Goal: Task Accomplishment & Management: Complete application form

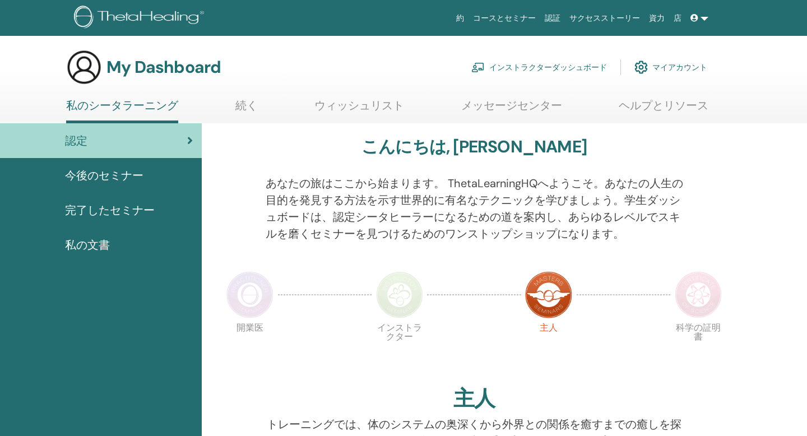
click at [563, 71] on link "インストラクターダッシュボード" at bounding box center [539, 67] width 136 height 25
click at [575, 66] on link "インストラクターダッシュボード" at bounding box center [539, 67] width 136 height 25
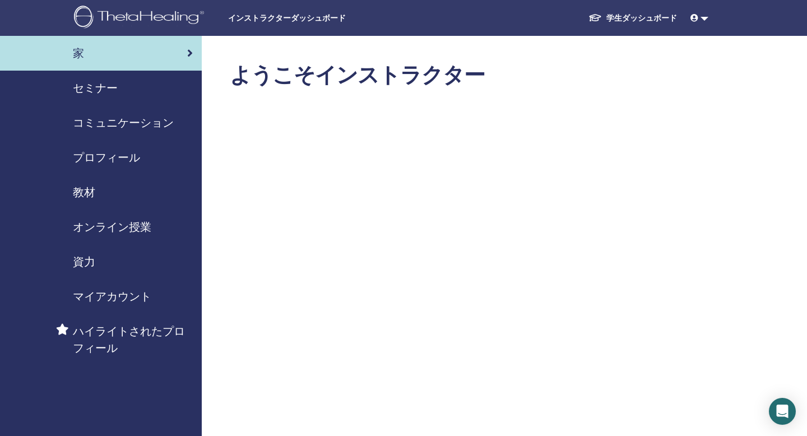
click at [97, 91] on span "セミナー" at bounding box center [95, 88] width 45 height 17
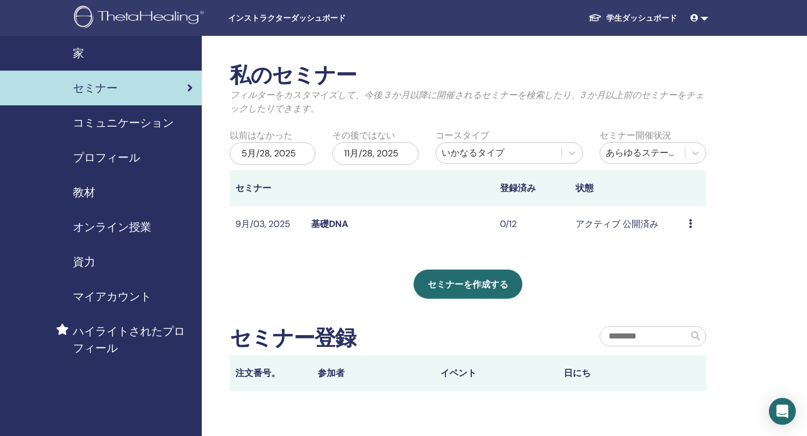
click at [687, 219] on td "プレビュー 編集 出席者 キャンセル" at bounding box center [694, 224] width 23 height 36
click at [689, 222] on icon at bounding box center [689, 223] width 3 height 9
click at [671, 251] on link "編集" at bounding box center [672, 248] width 18 height 12
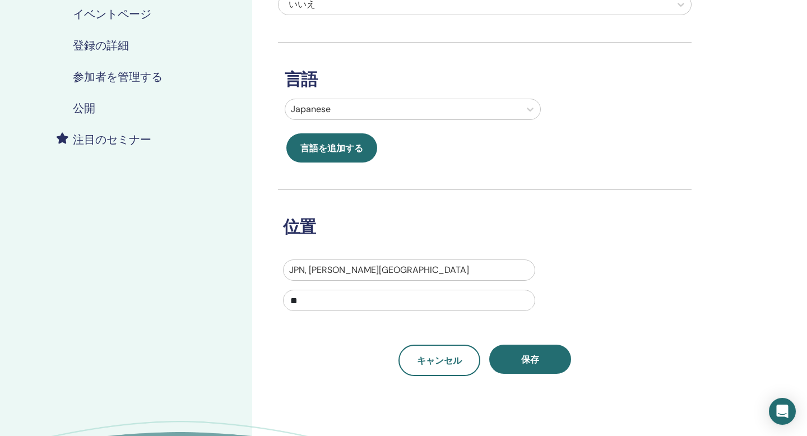
scroll to position [203, 0]
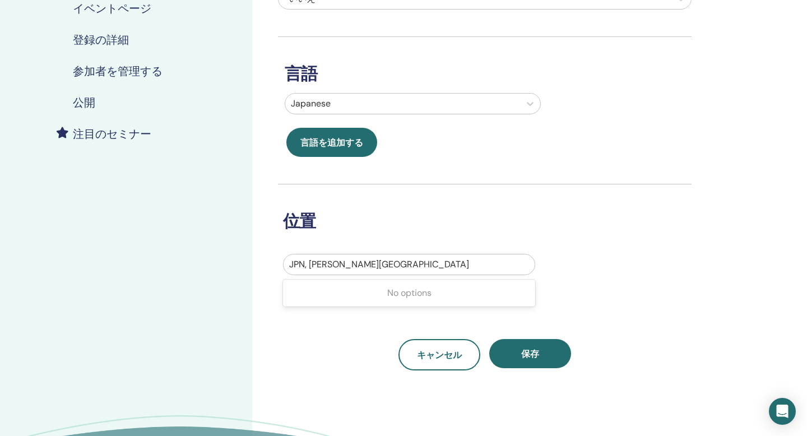
click at [398, 268] on div at bounding box center [409, 265] width 240 height 16
click at [406, 259] on div at bounding box center [409, 265] width 240 height 16
click at [394, 260] on div at bounding box center [409, 265] width 240 height 16
click at [387, 260] on div at bounding box center [409, 265] width 240 height 16
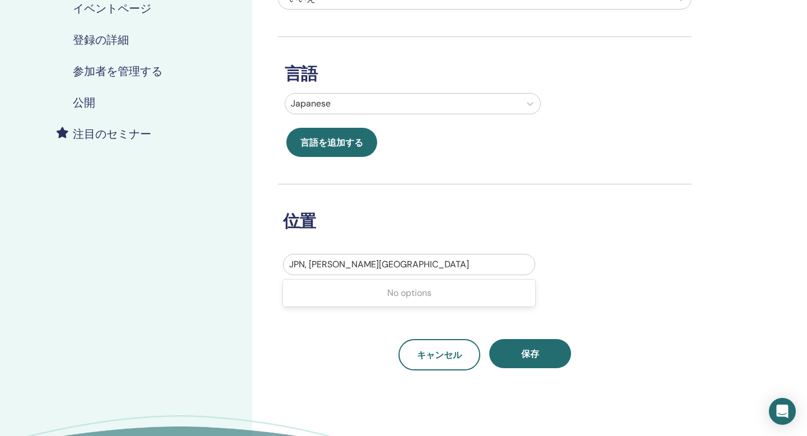
click at [359, 272] on div at bounding box center [409, 265] width 240 height 16
click at [331, 294] on input "**" at bounding box center [409, 294] width 252 height 21
type input "*"
click at [353, 268] on div at bounding box center [409, 265] width 240 height 16
click at [353, 267] on div at bounding box center [409, 265] width 240 height 16
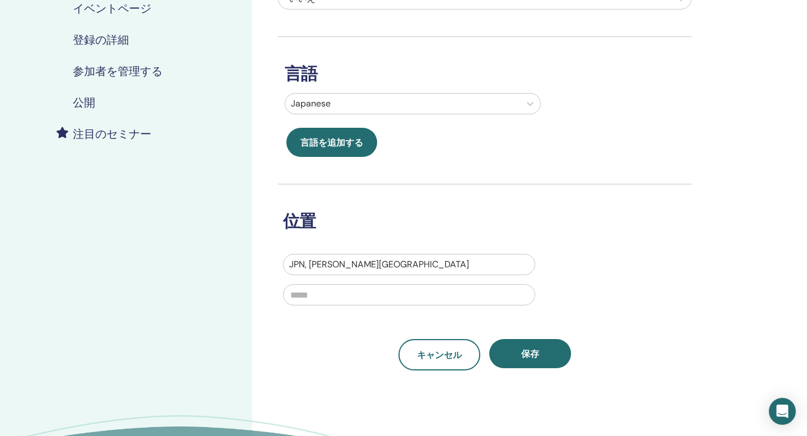
click at [353, 267] on div at bounding box center [409, 265] width 240 height 16
drag, startPoint x: 291, startPoint y: 263, endPoint x: 355, endPoint y: 263, distance: 63.9
click at [355, 264] on div at bounding box center [409, 265] width 240 height 16
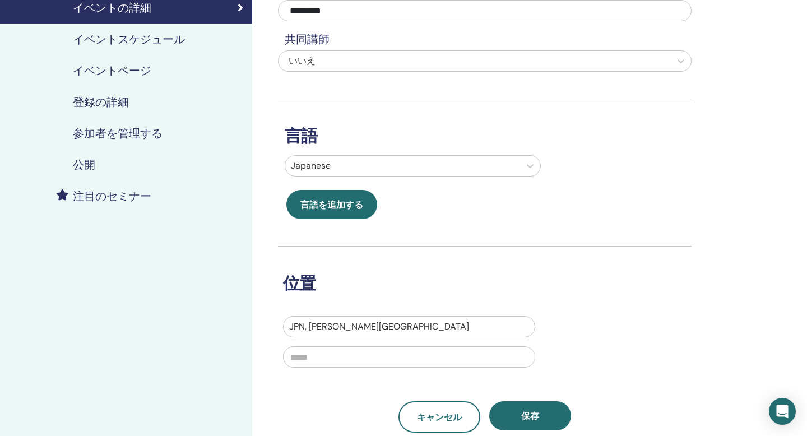
scroll to position [222, 0]
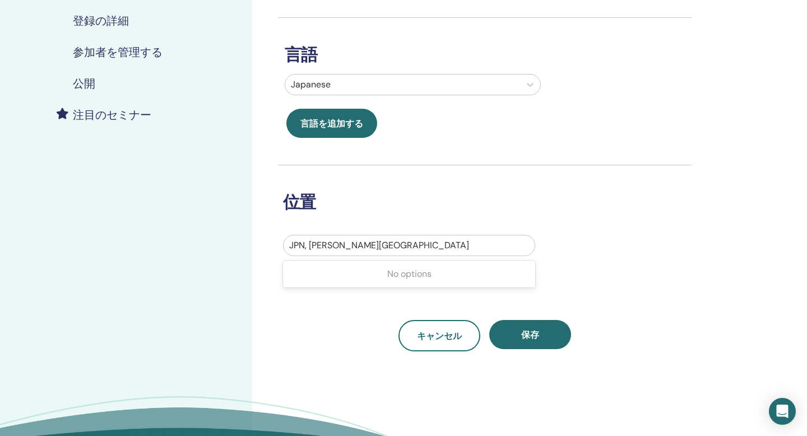
click at [337, 242] on div at bounding box center [409, 246] width 240 height 16
click at [327, 336] on div "キャンセル 保存" at bounding box center [484, 335] width 413 height 31
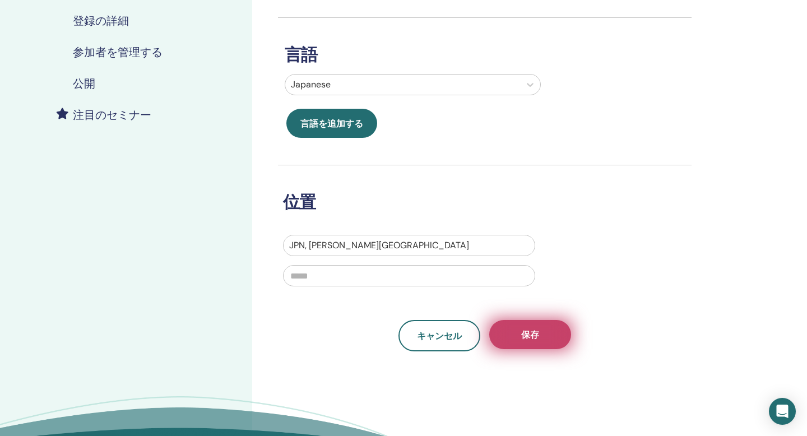
click at [529, 335] on span "保存" at bounding box center [530, 335] width 18 height 12
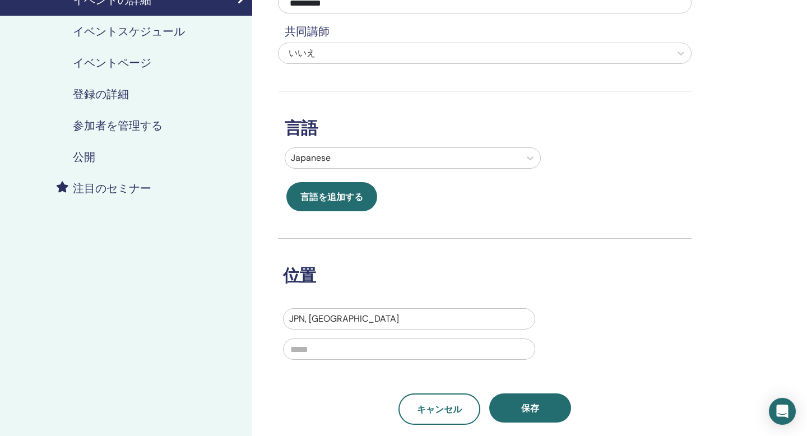
scroll to position [202, 0]
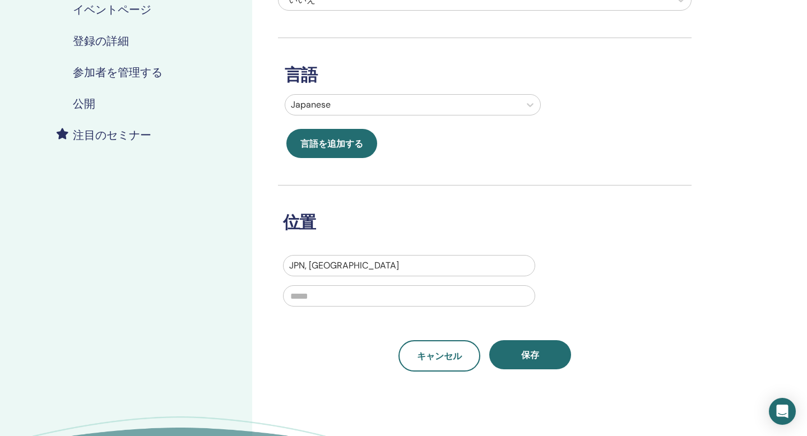
click at [346, 263] on div at bounding box center [409, 266] width 240 height 16
click at [305, 262] on div at bounding box center [409, 266] width 240 height 16
drag, startPoint x: 287, startPoint y: 266, endPoint x: 351, endPoint y: 266, distance: 63.9
click at [352, 266] on div "JPN, 草加市" at bounding box center [408, 265] width 251 height 20
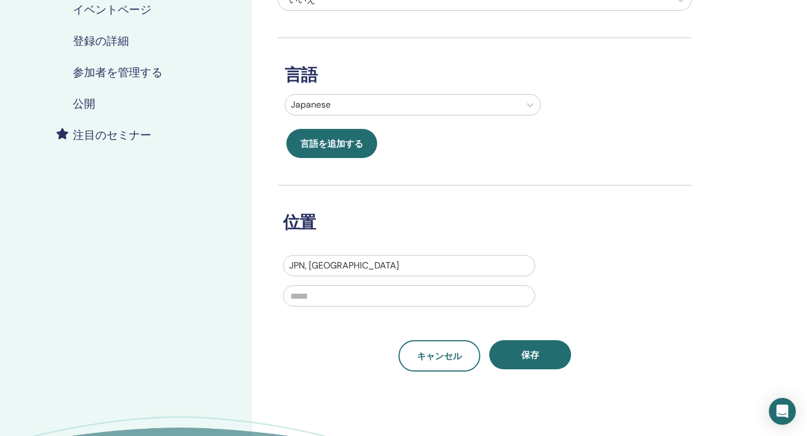
click at [351, 266] on div at bounding box center [409, 266] width 240 height 16
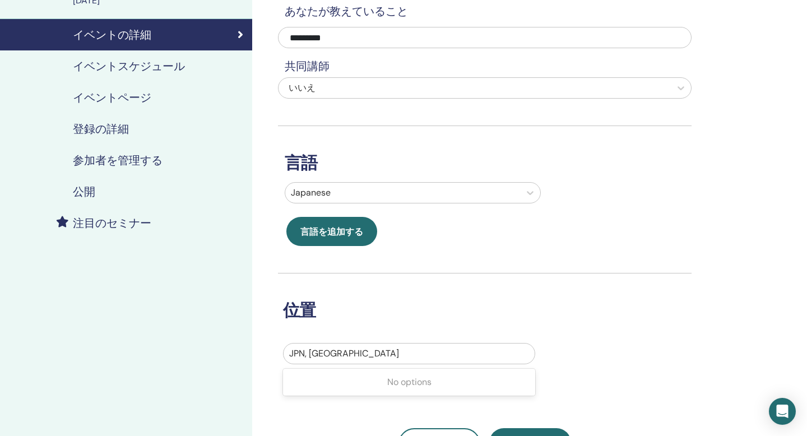
scroll to position [0, 0]
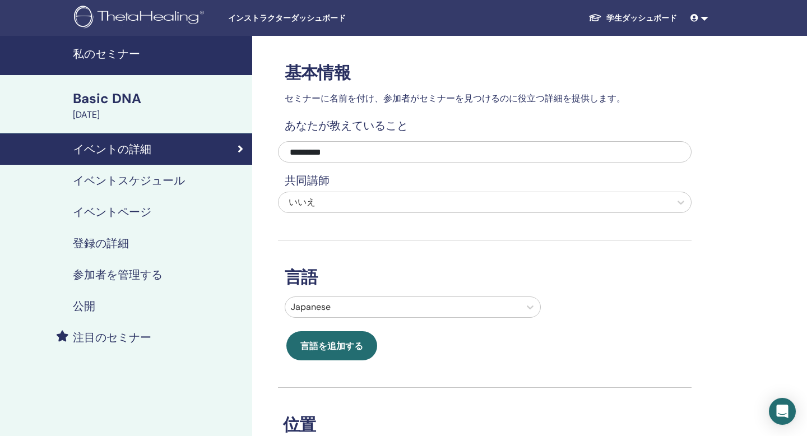
click at [149, 184] on h4 "イベントスケジュール" at bounding box center [129, 180] width 112 height 13
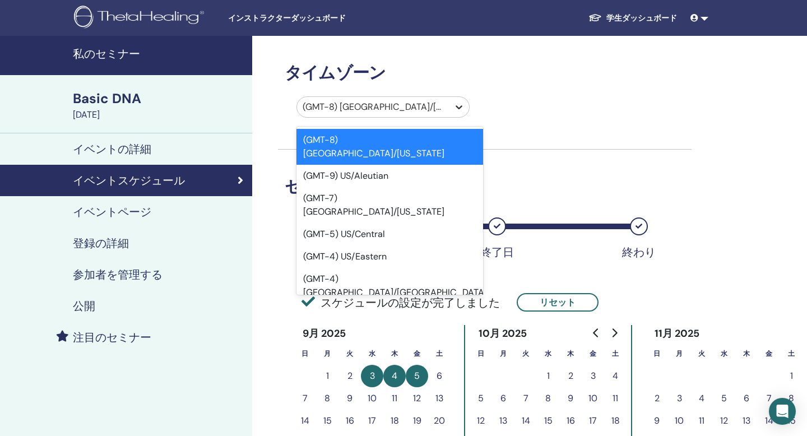
click at [457, 108] on icon at bounding box center [458, 106] width 11 height 11
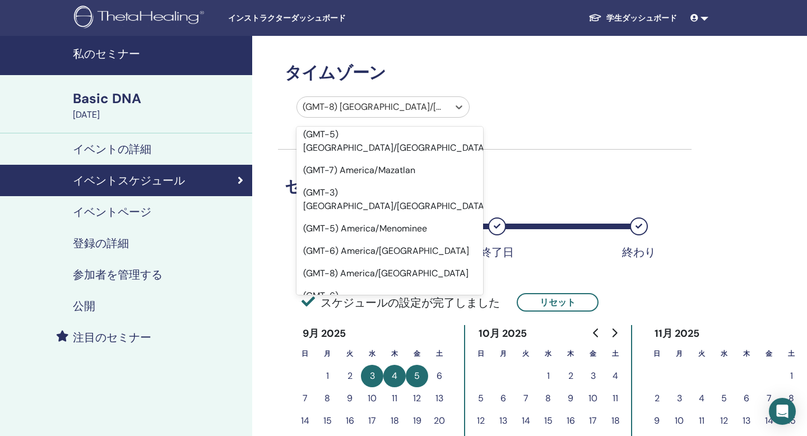
scroll to position [6366, 0]
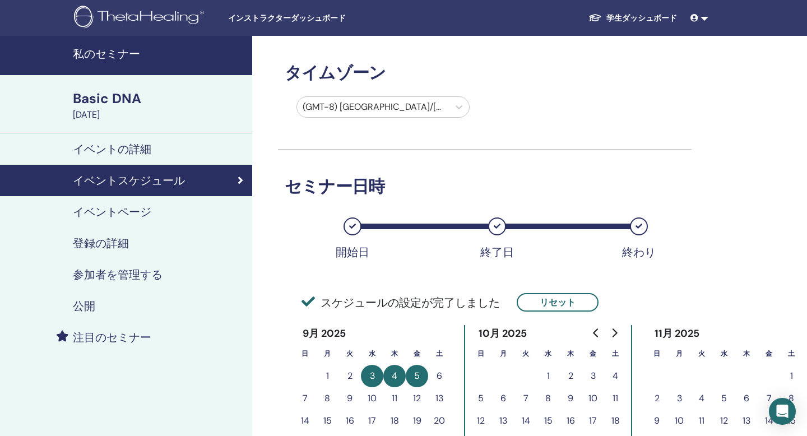
click at [127, 155] on h4 "イベントの詳細" at bounding box center [112, 148] width 78 height 13
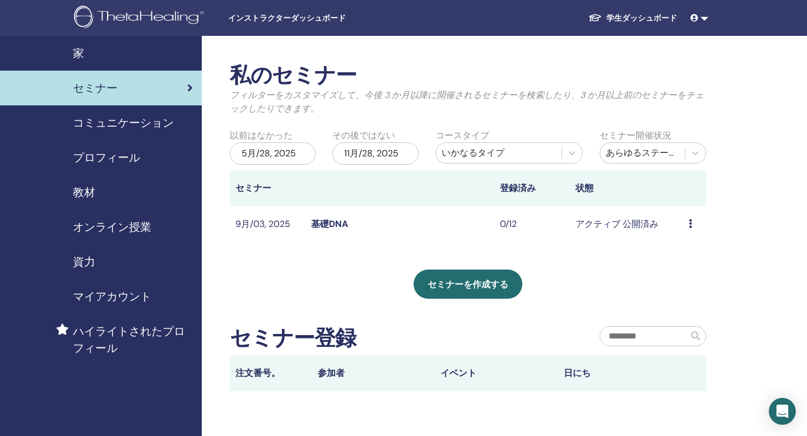
click at [688, 227] on icon at bounding box center [689, 223] width 3 height 9
click at [682, 282] on p "キャンセル" at bounding box center [685, 287] width 45 height 13
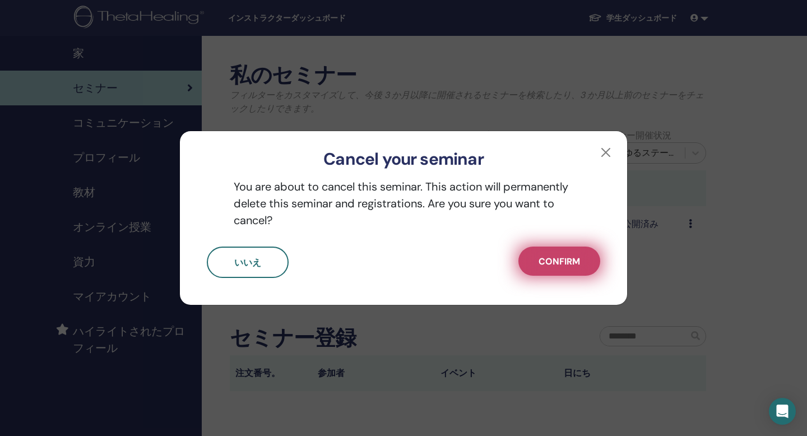
click at [563, 265] on span "Confirm" at bounding box center [558, 261] width 41 height 12
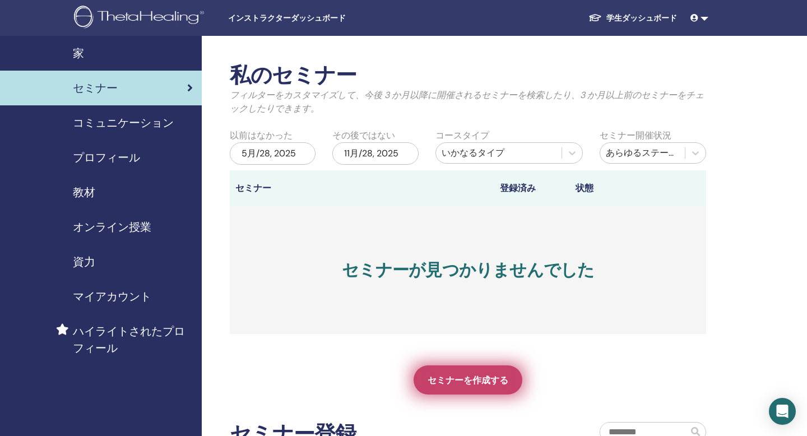
click at [450, 377] on span "セミナーを作成する" at bounding box center [467, 380] width 81 height 12
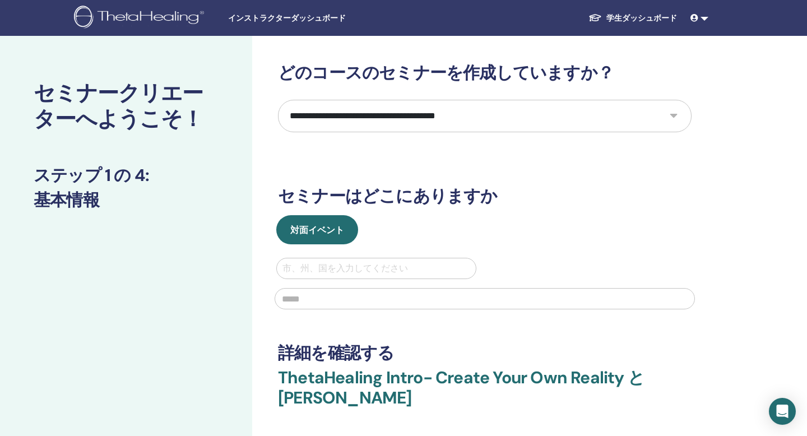
click at [500, 115] on select "**********" at bounding box center [484, 116] width 413 height 32
select select "*"
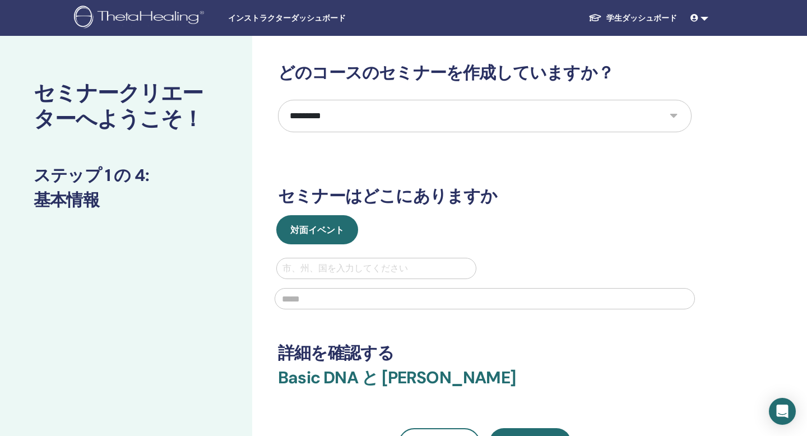
click at [356, 264] on div at bounding box center [376, 268] width 188 height 16
paste input "**********"
click at [389, 301] on input "**********" at bounding box center [484, 298] width 420 height 21
click at [378, 300] on input "**********" at bounding box center [484, 298] width 420 height 21
drag, startPoint x: 281, startPoint y: 300, endPoint x: 380, endPoint y: 301, distance: 99.2
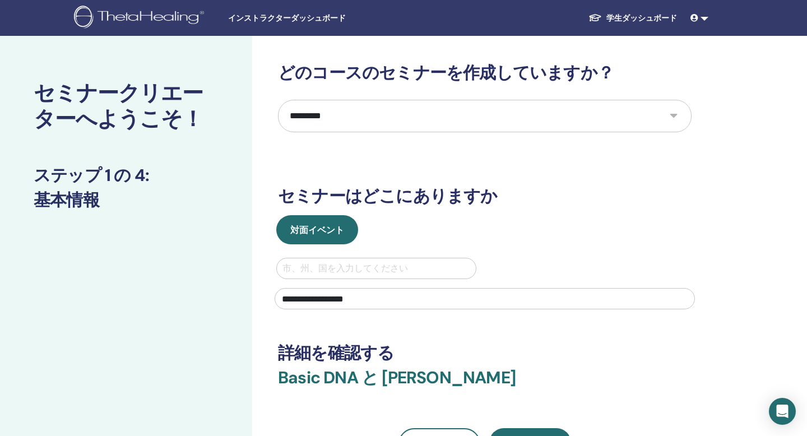
click at [380, 301] on input "**********" at bounding box center [484, 298] width 420 height 21
type input "**********"
click at [360, 269] on div at bounding box center [376, 268] width 188 height 16
paste input "**********"
type input "**********"
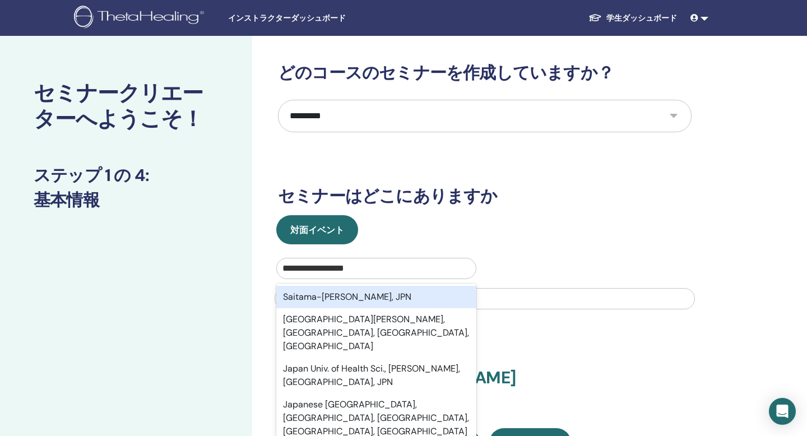
click at [350, 296] on div "Saitama-[PERSON_NAME], JPN" at bounding box center [376, 297] width 200 height 22
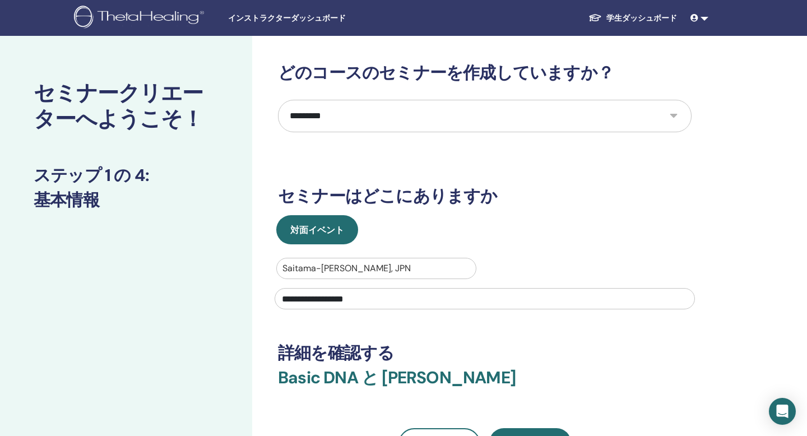
drag, startPoint x: 281, startPoint y: 299, endPoint x: 401, endPoint y: 296, distance: 120.5
click at [401, 296] on input "**********" at bounding box center [484, 298] width 420 height 21
click at [316, 298] on input "**********" at bounding box center [484, 298] width 420 height 21
drag, startPoint x: 282, startPoint y: 297, endPoint x: 405, endPoint y: 297, distance: 122.7
click at [405, 297] on input "**********" at bounding box center [484, 298] width 420 height 21
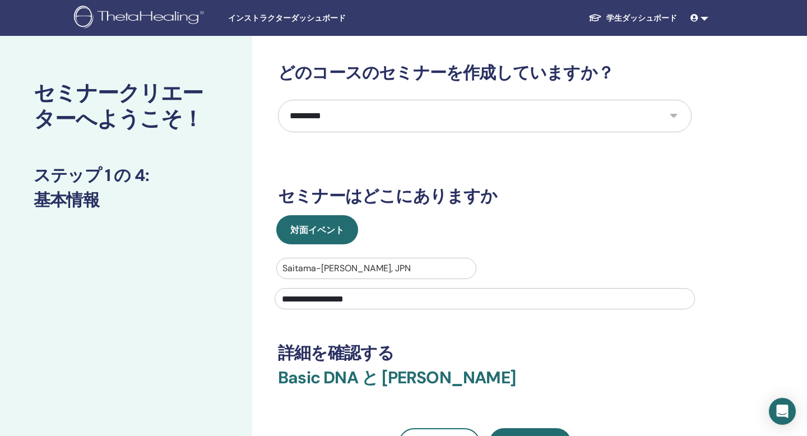
paste input "text"
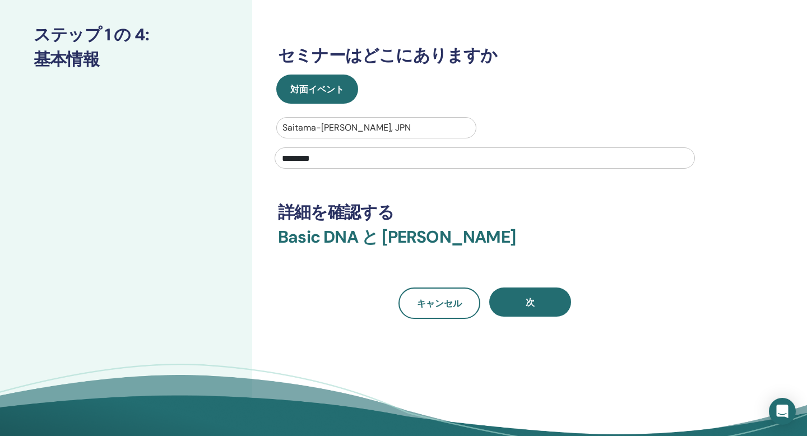
scroll to position [143, 0]
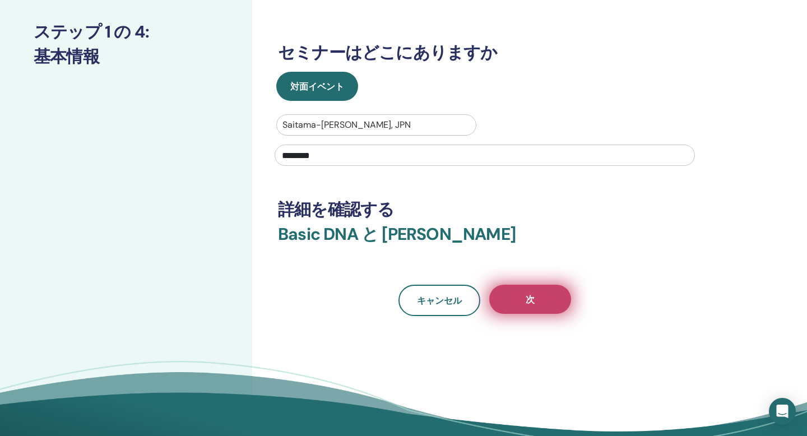
type input "********"
click at [542, 296] on button "次" at bounding box center [530, 299] width 82 height 29
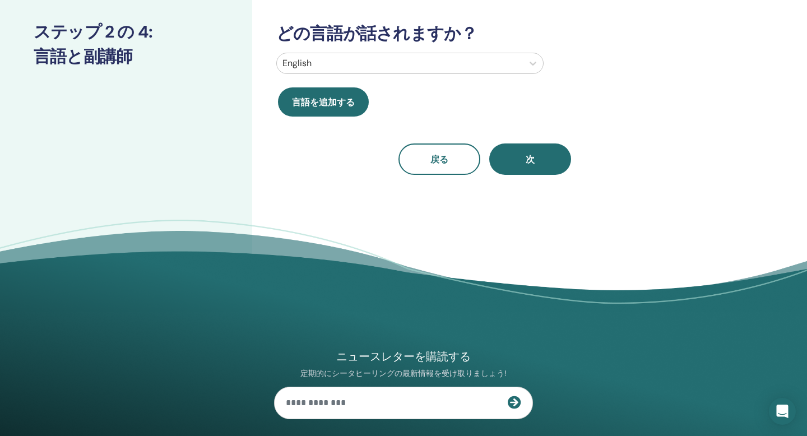
click at [501, 65] on div at bounding box center [399, 63] width 235 height 16
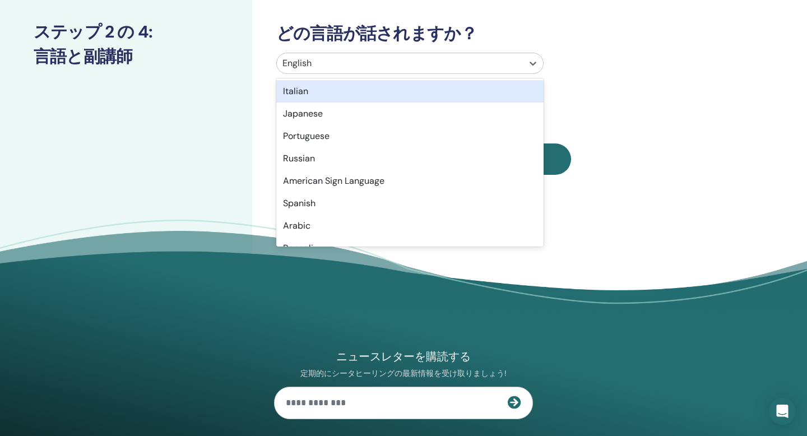
scroll to position [46, 0]
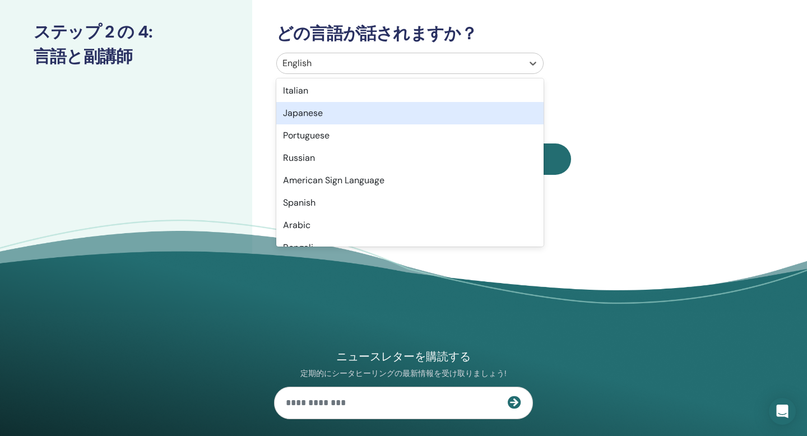
click at [307, 113] on div "Japanese" at bounding box center [409, 113] width 267 height 22
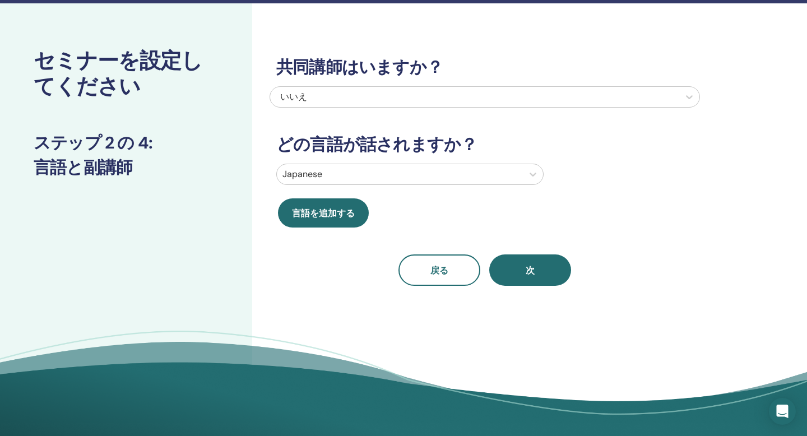
scroll to position [0, 0]
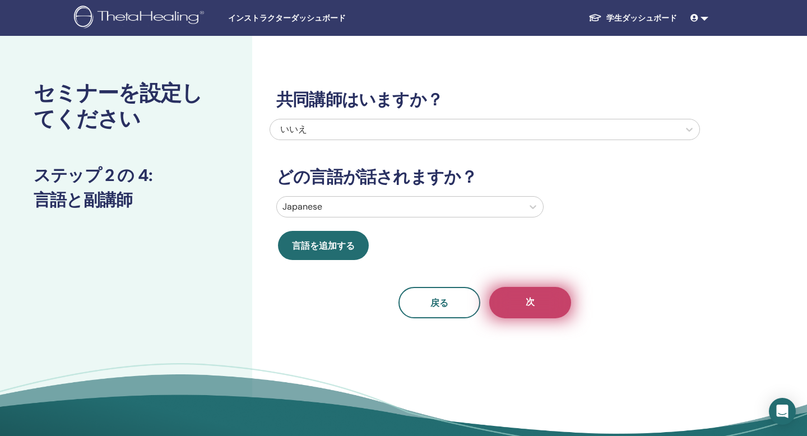
click at [532, 299] on span "次" at bounding box center [529, 303] width 9 height 14
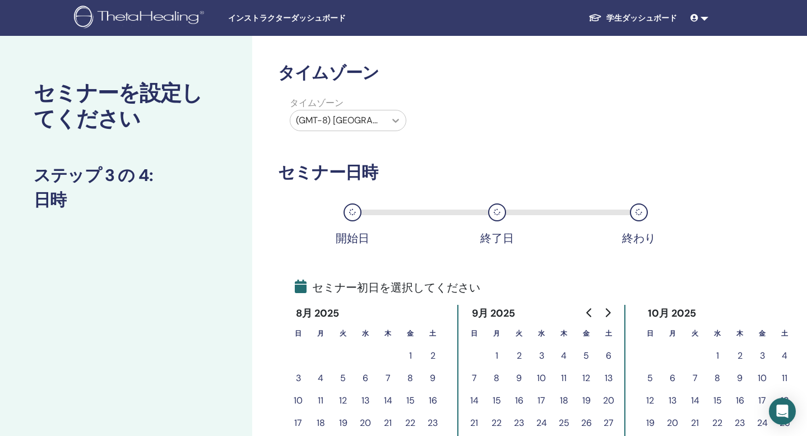
click at [394, 117] on icon at bounding box center [395, 120] width 11 height 11
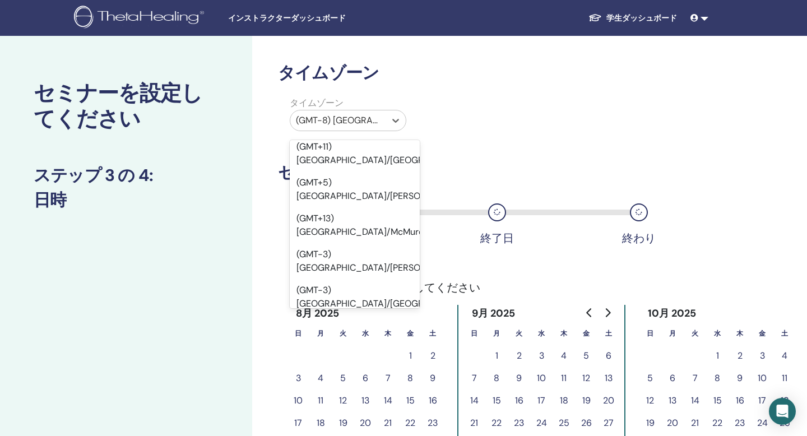
scroll to position [9104, 0]
click at [350, 116] on div at bounding box center [338, 121] width 84 height 16
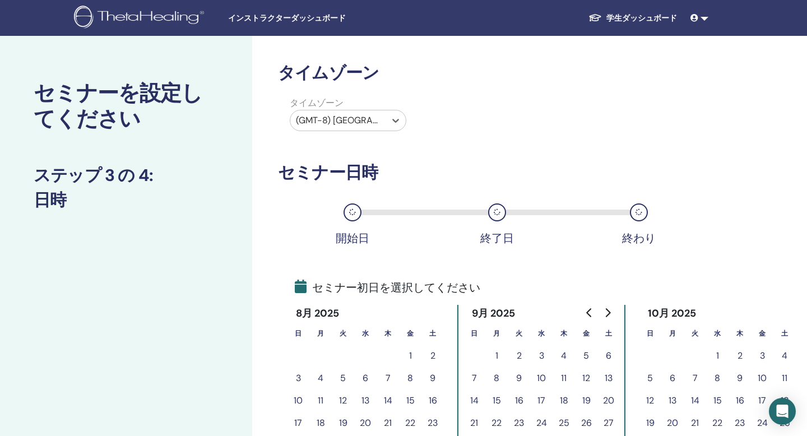
click at [350, 116] on div at bounding box center [338, 121] width 84 height 16
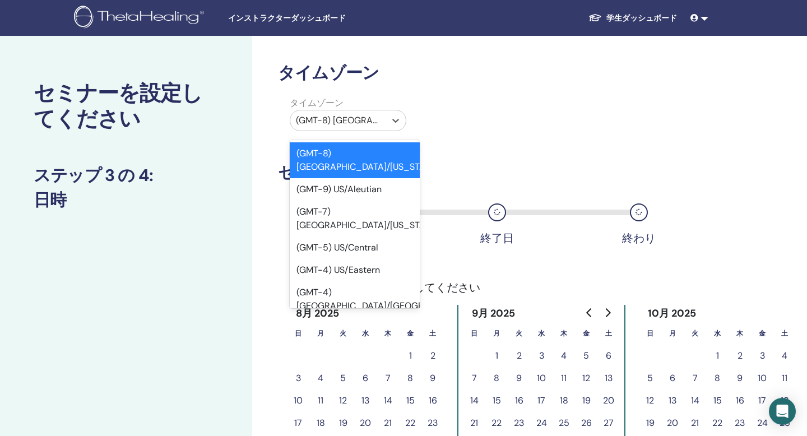
drag, startPoint x: 375, startPoint y: 124, endPoint x: 374, endPoint y: 117, distance: 6.8
click at [375, 123] on div at bounding box center [338, 121] width 84 height 16
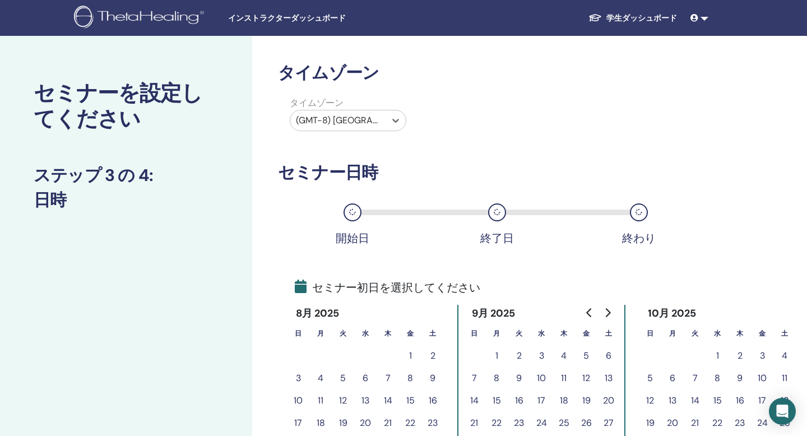
drag, startPoint x: 375, startPoint y: 115, endPoint x: 290, endPoint y: 117, distance: 85.2
click at [290, 117] on div "(GMT-8) [GEOGRAPHIC_DATA]/[US_STATE]" at bounding box center [337, 120] width 95 height 20
click at [396, 118] on icon at bounding box center [395, 120] width 11 height 11
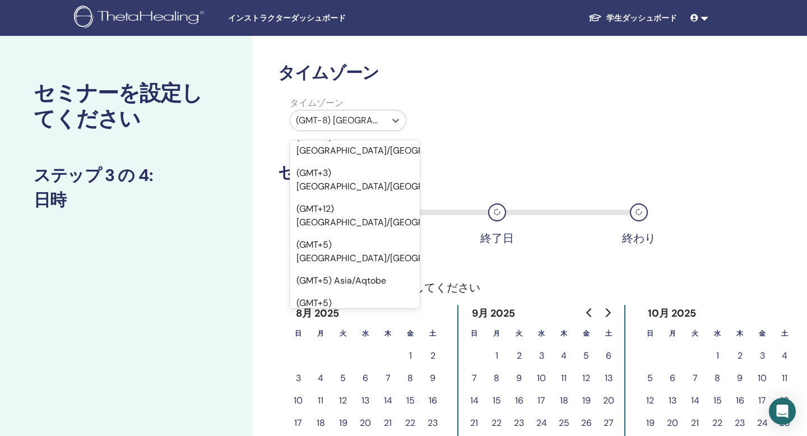
scroll to position [9510, 0]
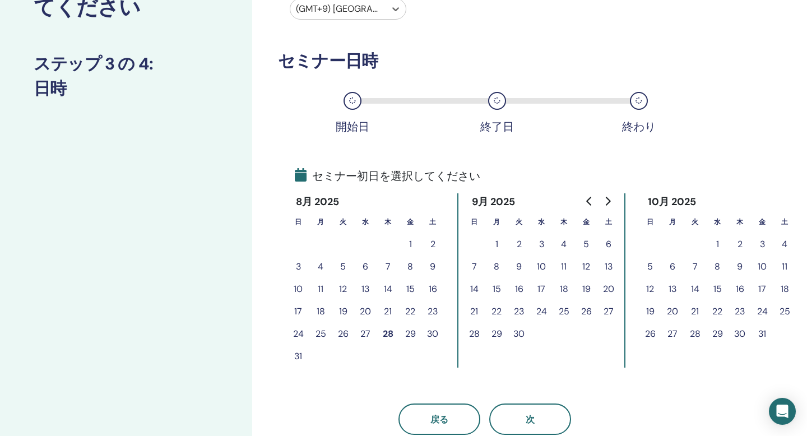
scroll to position [114, 0]
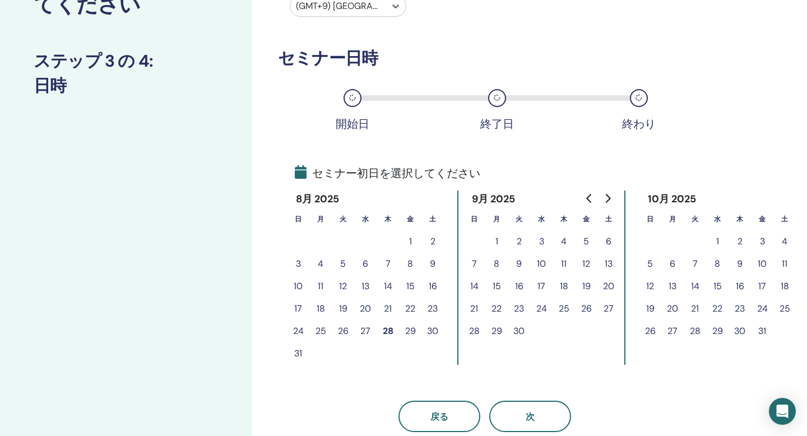
click at [535, 243] on button "3" at bounding box center [541, 241] width 22 height 22
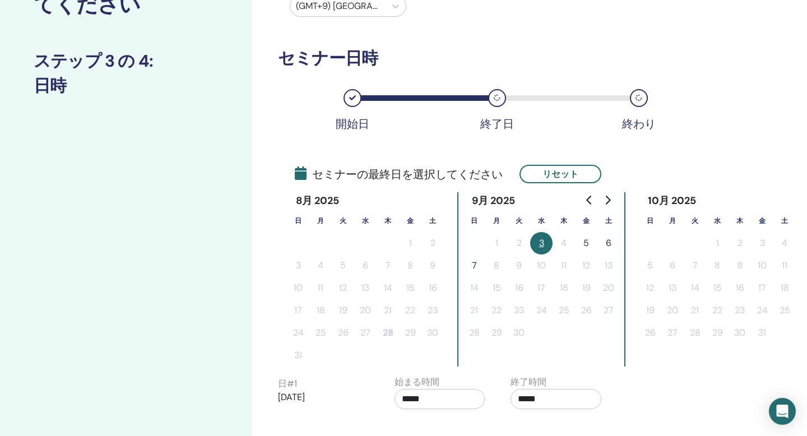
click at [584, 241] on button "5" at bounding box center [586, 243] width 22 height 22
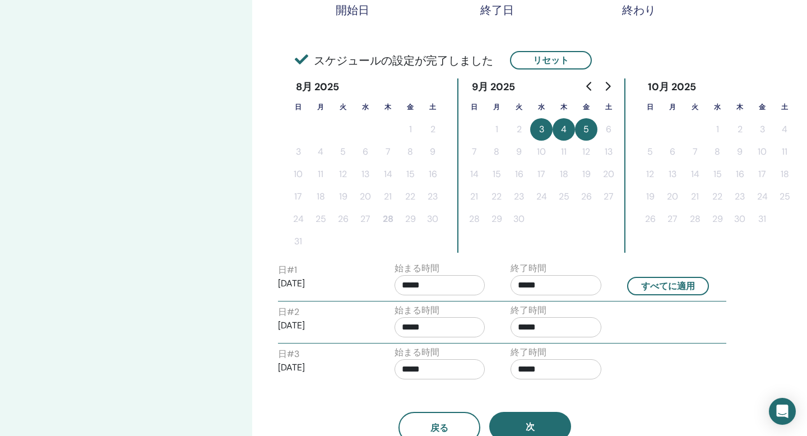
scroll to position [241, 0]
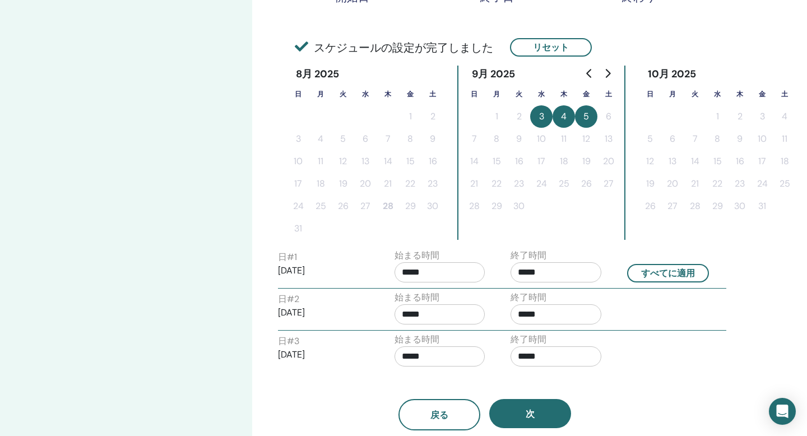
click at [444, 273] on input "*****" at bounding box center [439, 272] width 91 height 20
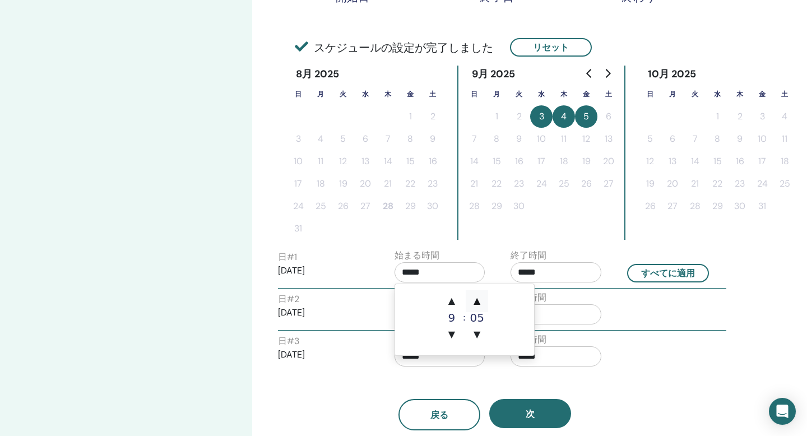
click at [476, 299] on span "▲" at bounding box center [476, 301] width 22 height 22
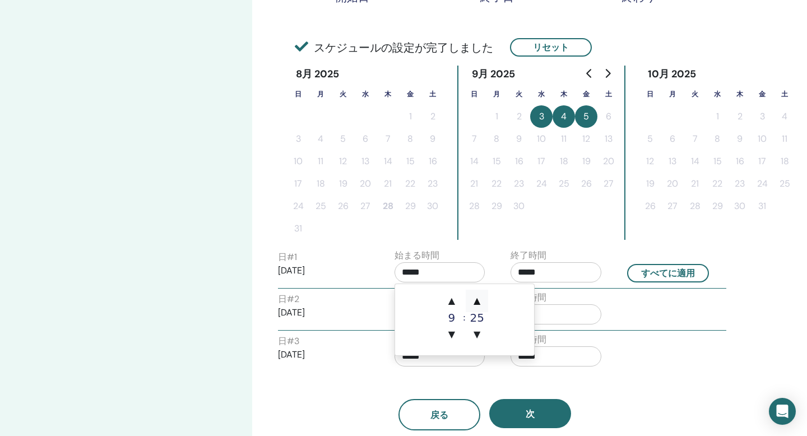
click at [476, 299] on span "▲" at bounding box center [476, 301] width 22 height 22
type input "*****"
click at [559, 276] on input "*****" at bounding box center [555, 272] width 91 height 20
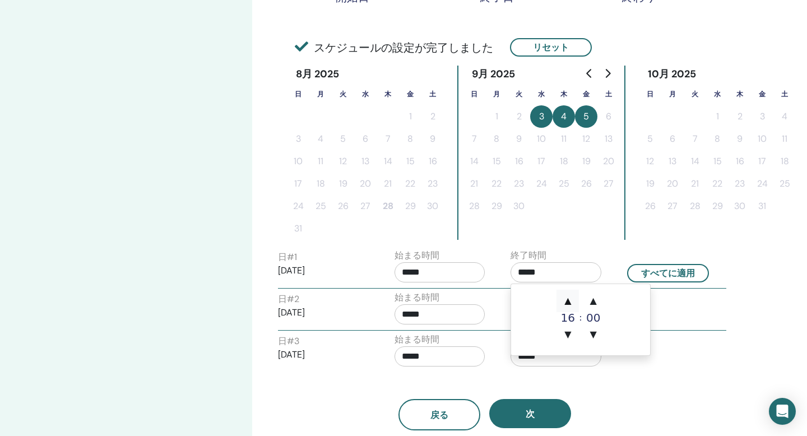
click at [569, 301] on span "▲" at bounding box center [567, 301] width 22 height 22
type input "*****"
click at [680, 271] on button "すべてに適用" at bounding box center [668, 273] width 82 height 18
type input "*****"
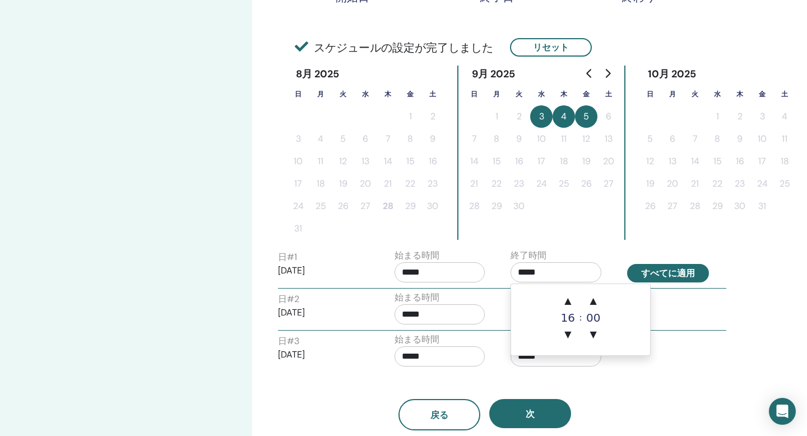
type input "*****"
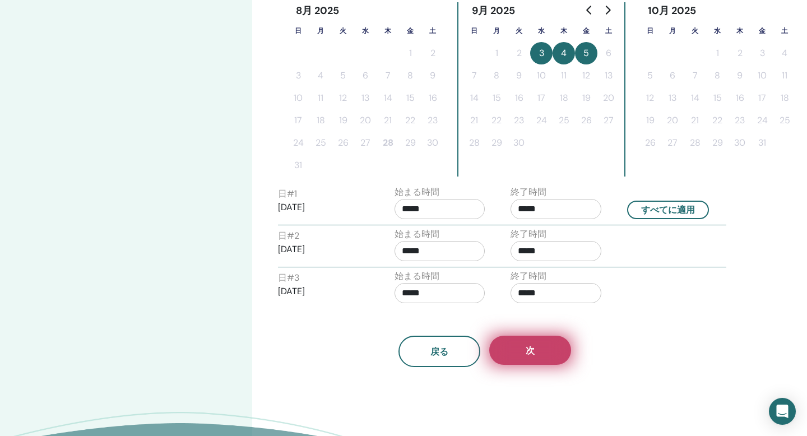
click at [547, 344] on button "次" at bounding box center [530, 350] width 82 height 29
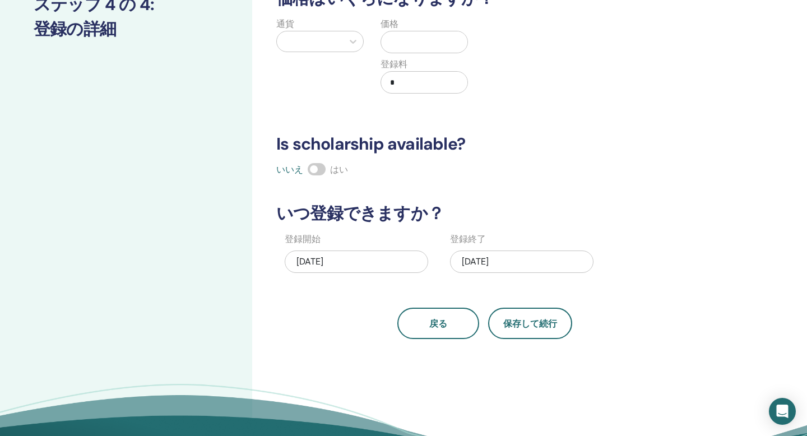
scroll to position [0, 0]
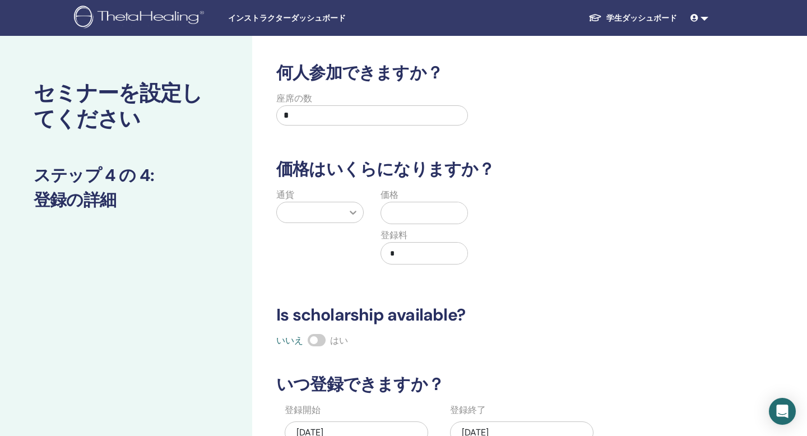
click at [355, 207] on icon at bounding box center [352, 212] width 11 height 11
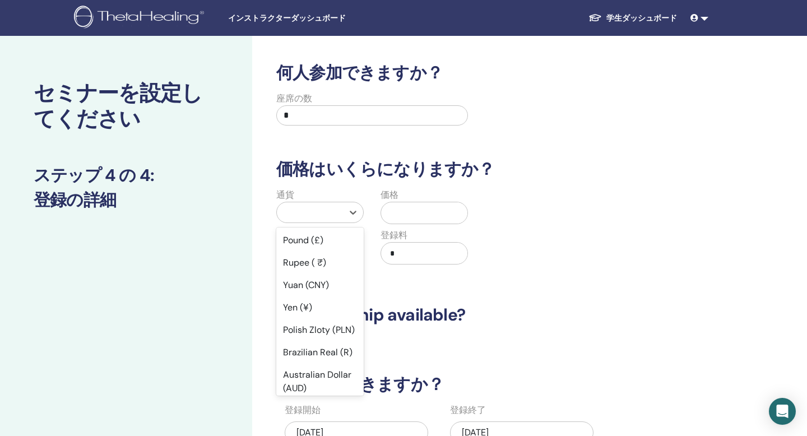
scroll to position [120, 0]
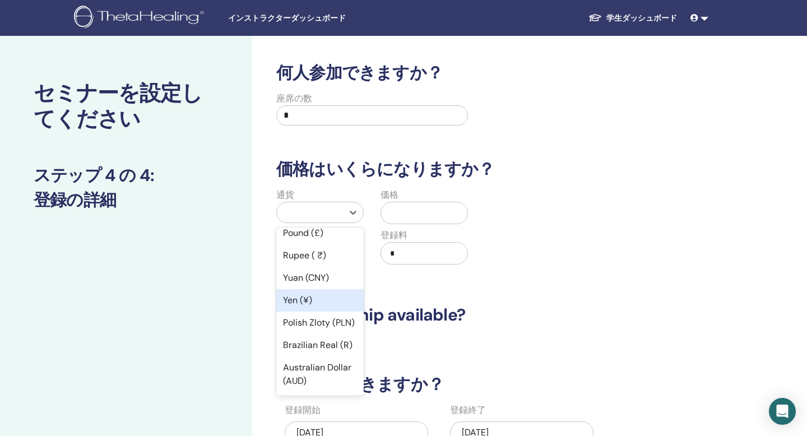
click at [302, 295] on div "Yen (¥)" at bounding box center [319, 300] width 87 height 22
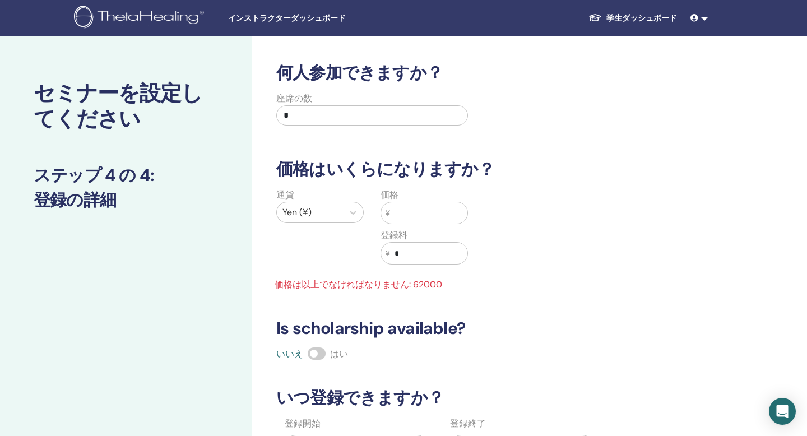
click at [440, 207] on input "text" at bounding box center [428, 212] width 77 height 21
type input "*"
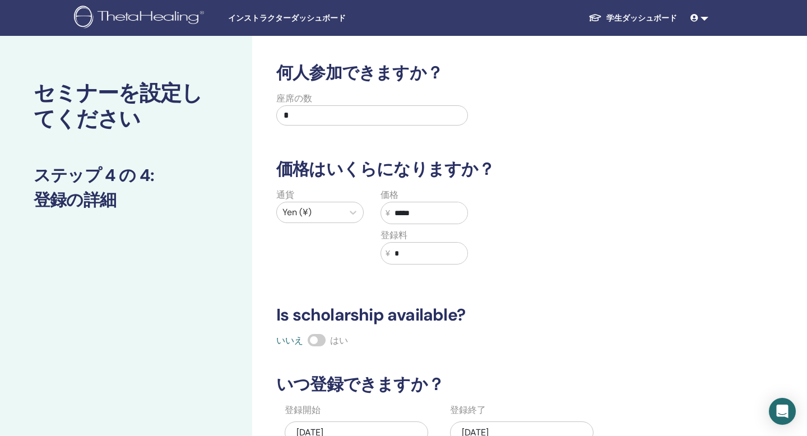
type input "*****"
click at [444, 259] on input "*" at bounding box center [428, 253] width 77 height 21
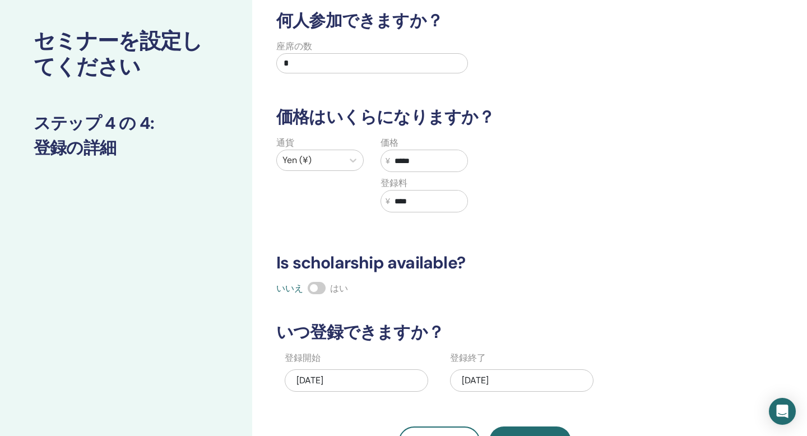
type input "****"
click at [516, 293] on div "いいえ はい" at bounding box center [484, 288] width 430 height 13
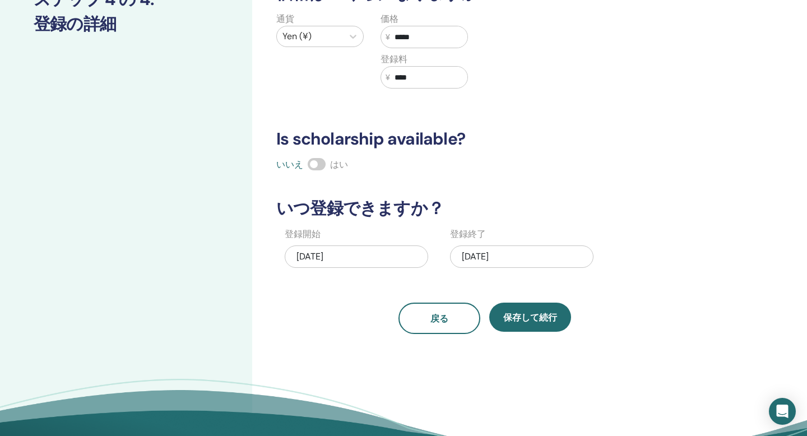
scroll to position [178, 0]
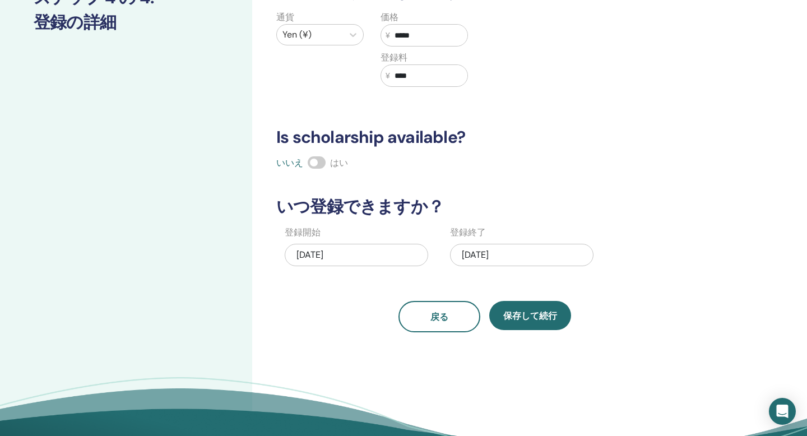
click at [356, 248] on div "[DATE]" at bounding box center [356, 255] width 143 height 22
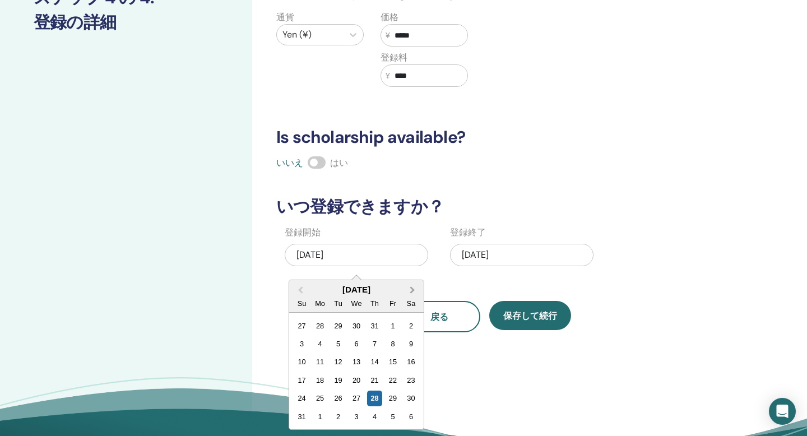
click at [412, 289] on span "Next Month" at bounding box center [412, 290] width 0 height 12
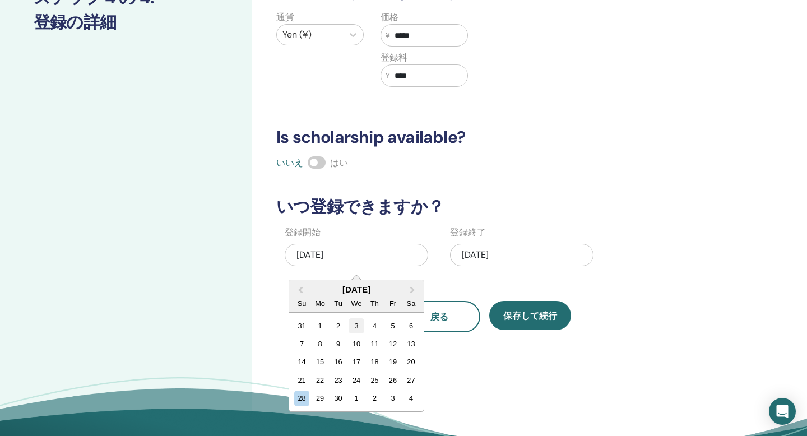
click at [352, 326] on div "3" at bounding box center [355, 325] width 15 height 15
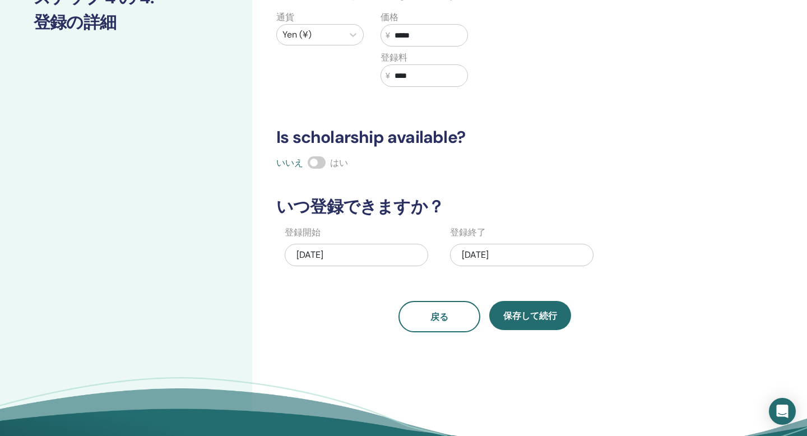
click at [523, 253] on div "[DATE]" at bounding box center [521, 255] width 143 height 22
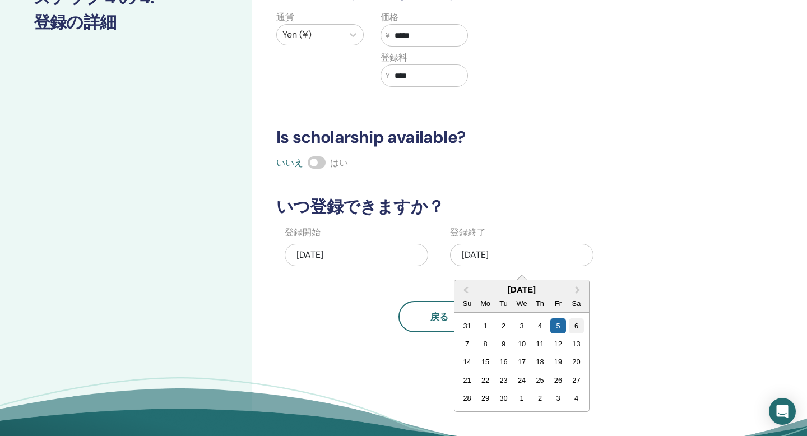
click at [572, 323] on div "6" at bounding box center [576, 325] width 15 height 15
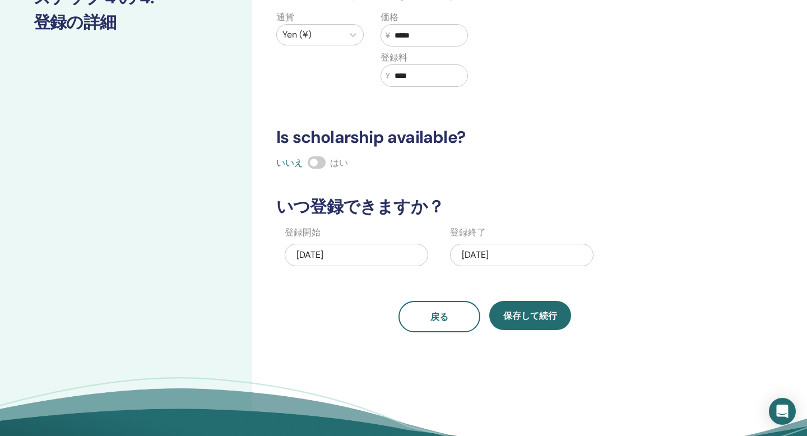
click at [520, 250] on div "[DATE]" at bounding box center [521, 255] width 143 height 22
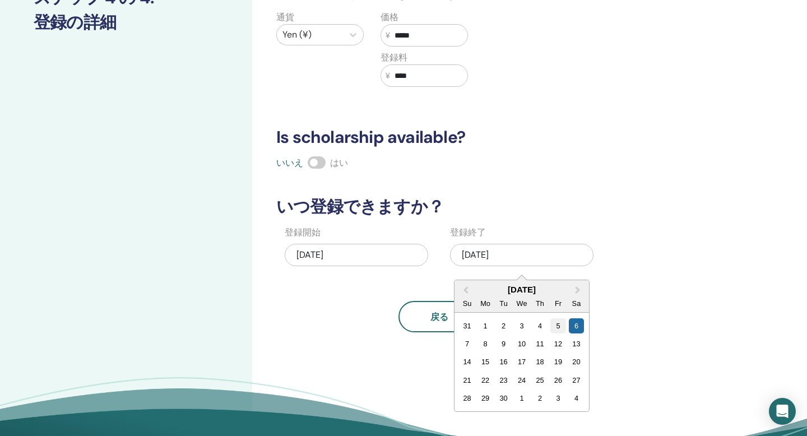
click at [562, 327] on div "5" at bounding box center [557, 325] width 15 height 15
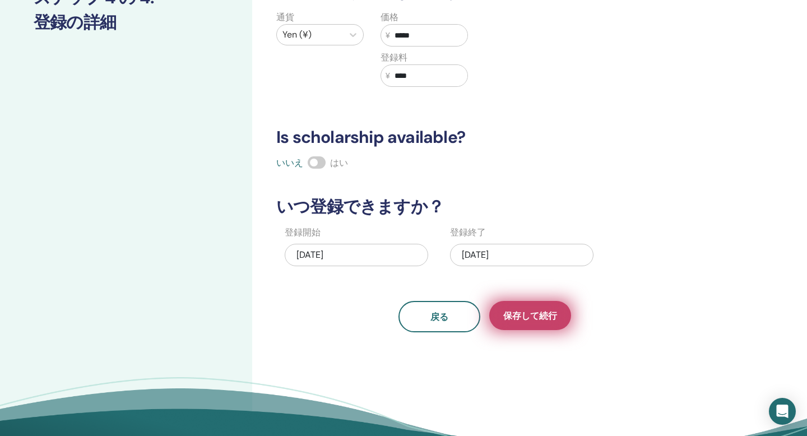
click at [523, 317] on span "保存して続行" at bounding box center [530, 316] width 54 height 12
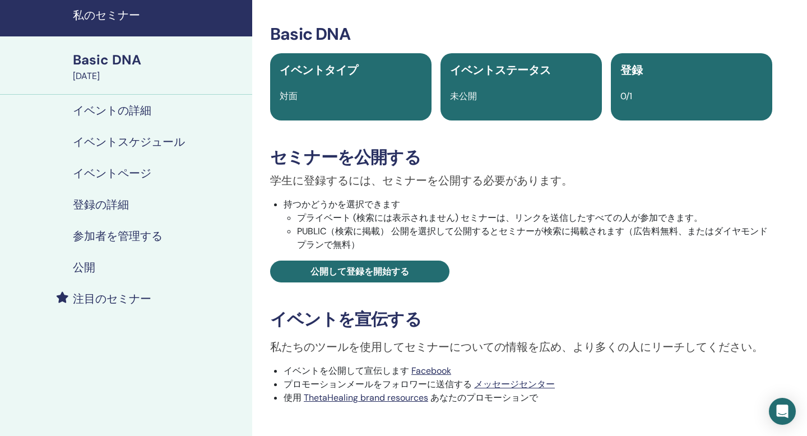
scroll to position [40, 0]
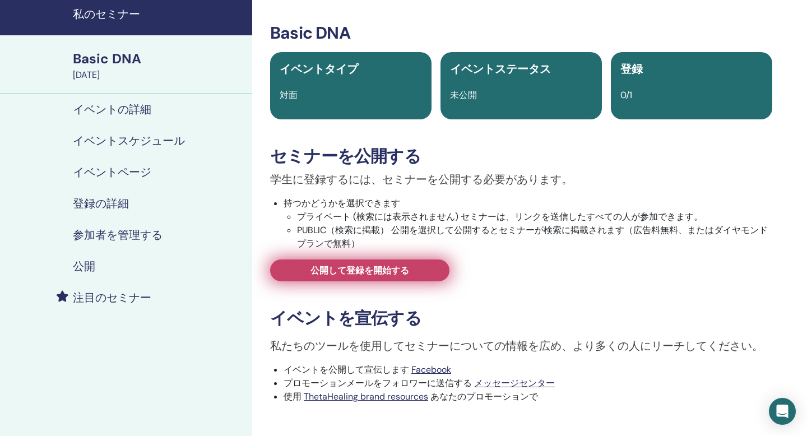
click at [376, 269] on span "公開して登録を開始する" at bounding box center [359, 270] width 99 height 12
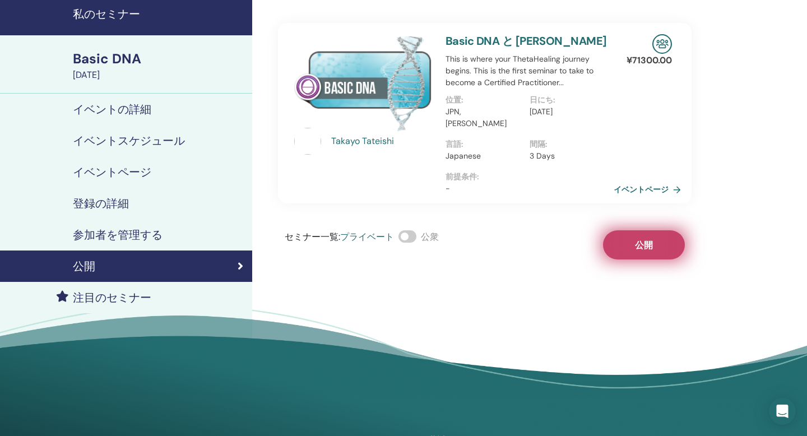
click at [638, 239] on span "公開" at bounding box center [644, 245] width 18 height 12
click at [644, 181] on link "イベントページ" at bounding box center [651, 189] width 72 height 17
